Goal: Task Accomplishment & Management: Manage account settings

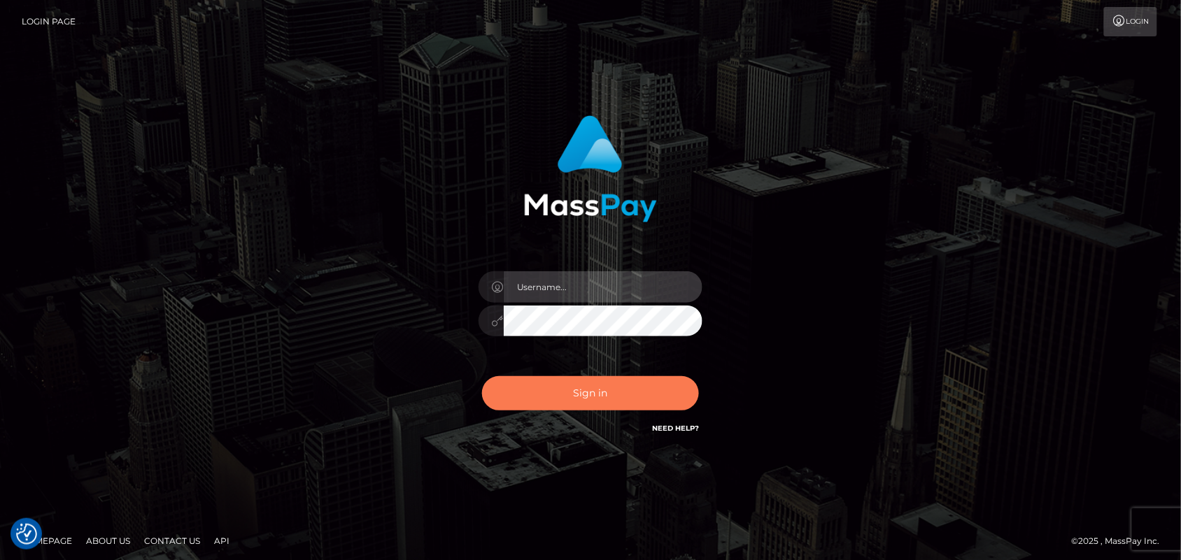
type input "Pk.es"
click at [577, 394] on button "Sign in" at bounding box center [590, 393] width 217 height 34
type input "[DOMAIN_NAME]"
click at [617, 390] on button "Sign in" at bounding box center [590, 393] width 217 height 34
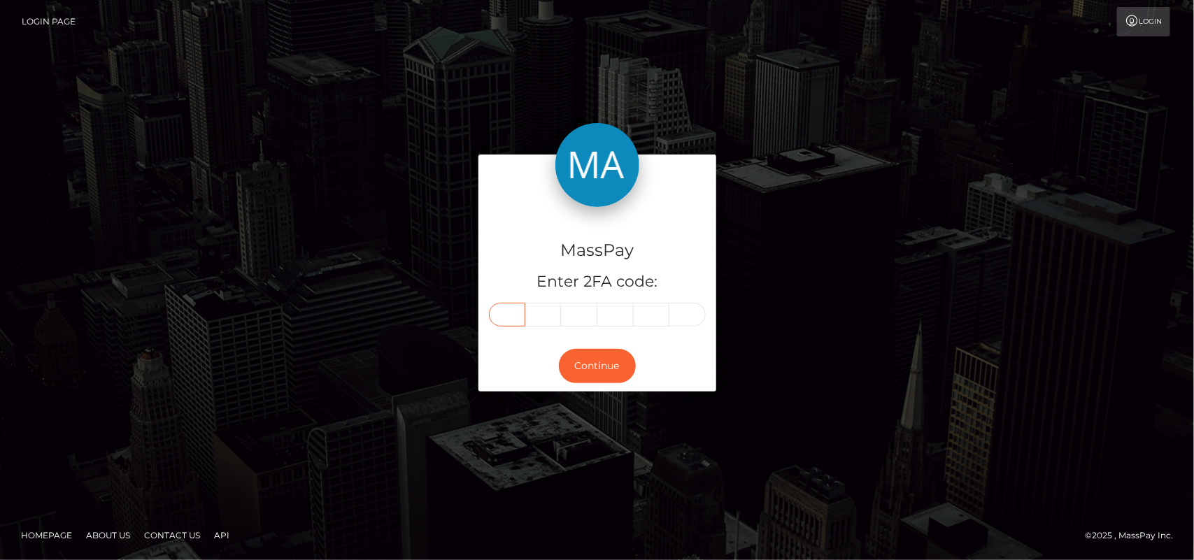
click at [508, 320] on input "text" at bounding box center [507, 315] width 36 height 24
type input "8"
type input "1"
type input "8"
type input "4"
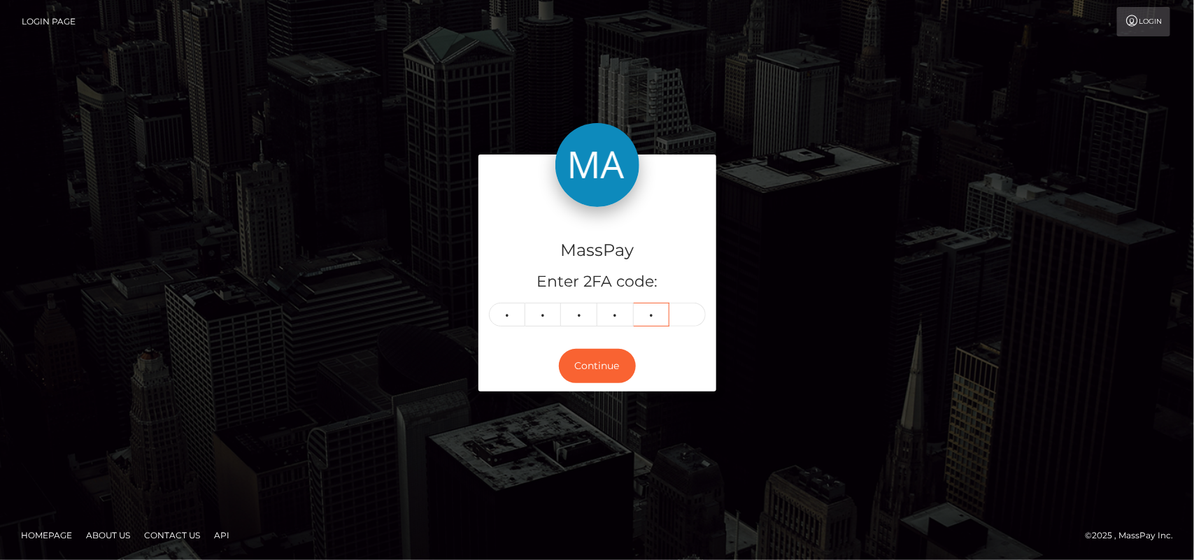
type input "1"
type input "6"
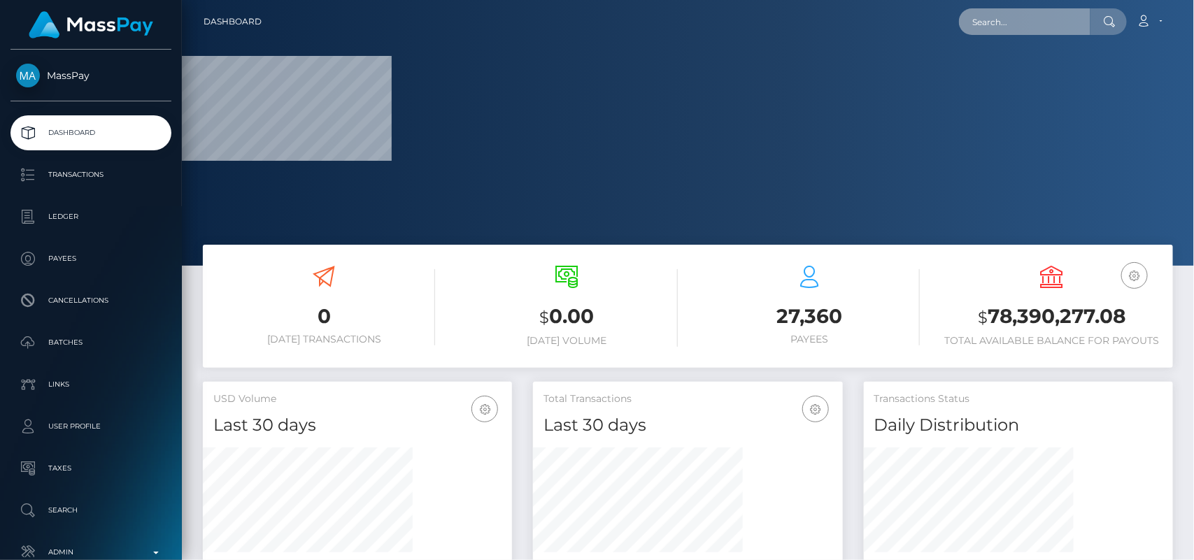
click at [1030, 23] on input "text" at bounding box center [1024, 21] width 131 height 27
paste input "[EMAIL_ADDRESS][DOMAIN_NAME]"
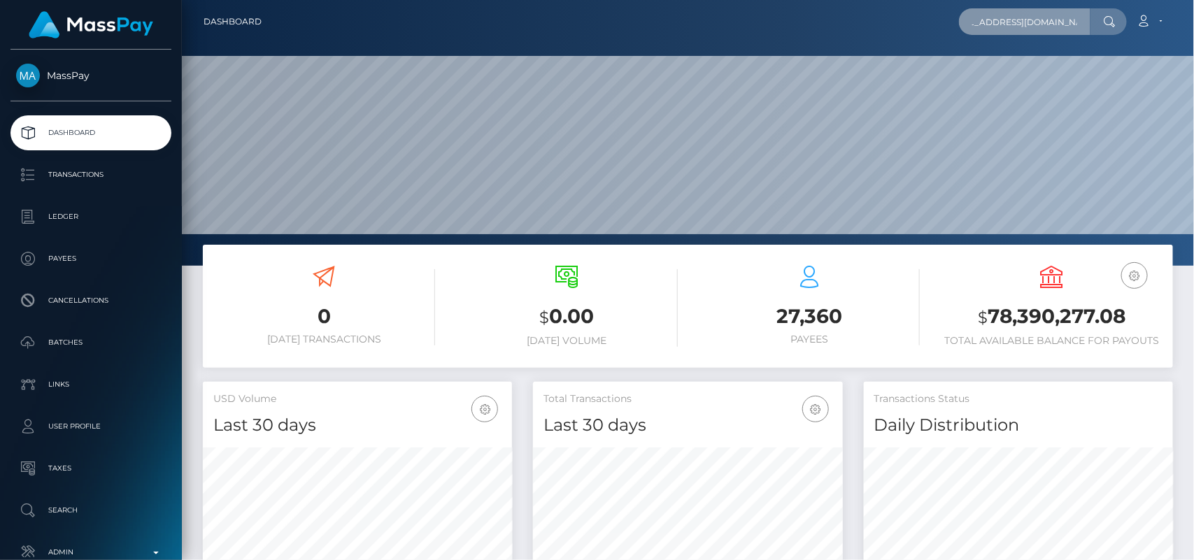
scroll to position [247, 309]
type input "[EMAIL_ADDRESS][DOMAIN_NAME]"
click at [1018, 21] on input "[EMAIL_ADDRESS][DOMAIN_NAME]" at bounding box center [1024, 21] width 131 height 27
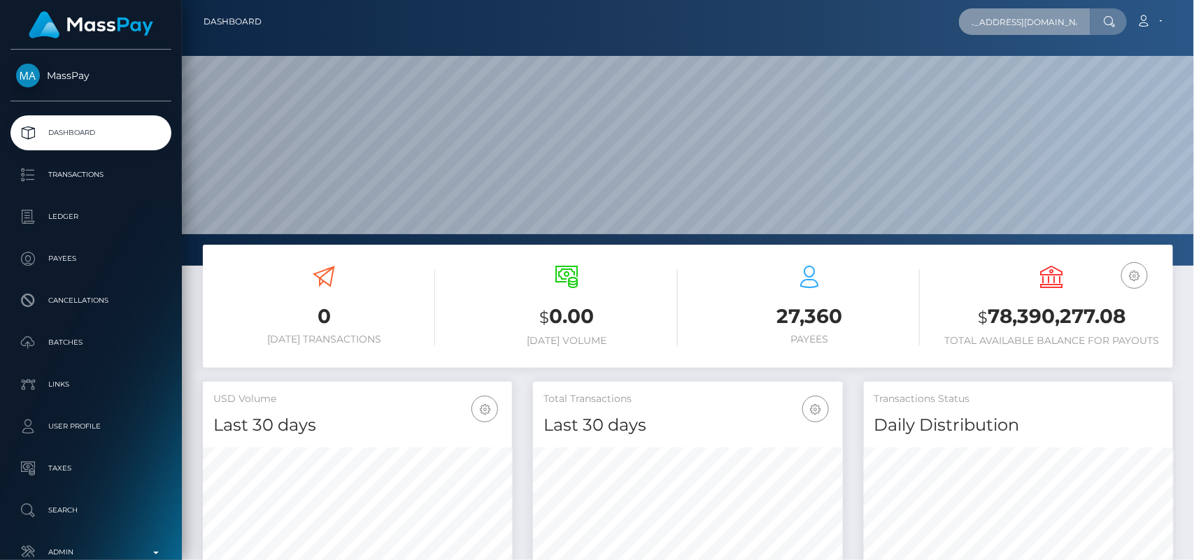
click at [1018, 21] on input "[EMAIL_ADDRESS][DOMAIN_NAME]" at bounding box center [1024, 21] width 131 height 27
paste input "[EMAIL_ADDRESS][DOMAIN_NAME]"
type input "[EMAIL_ADDRESS][DOMAIN_NAME]"
